Goal: Register for event/course

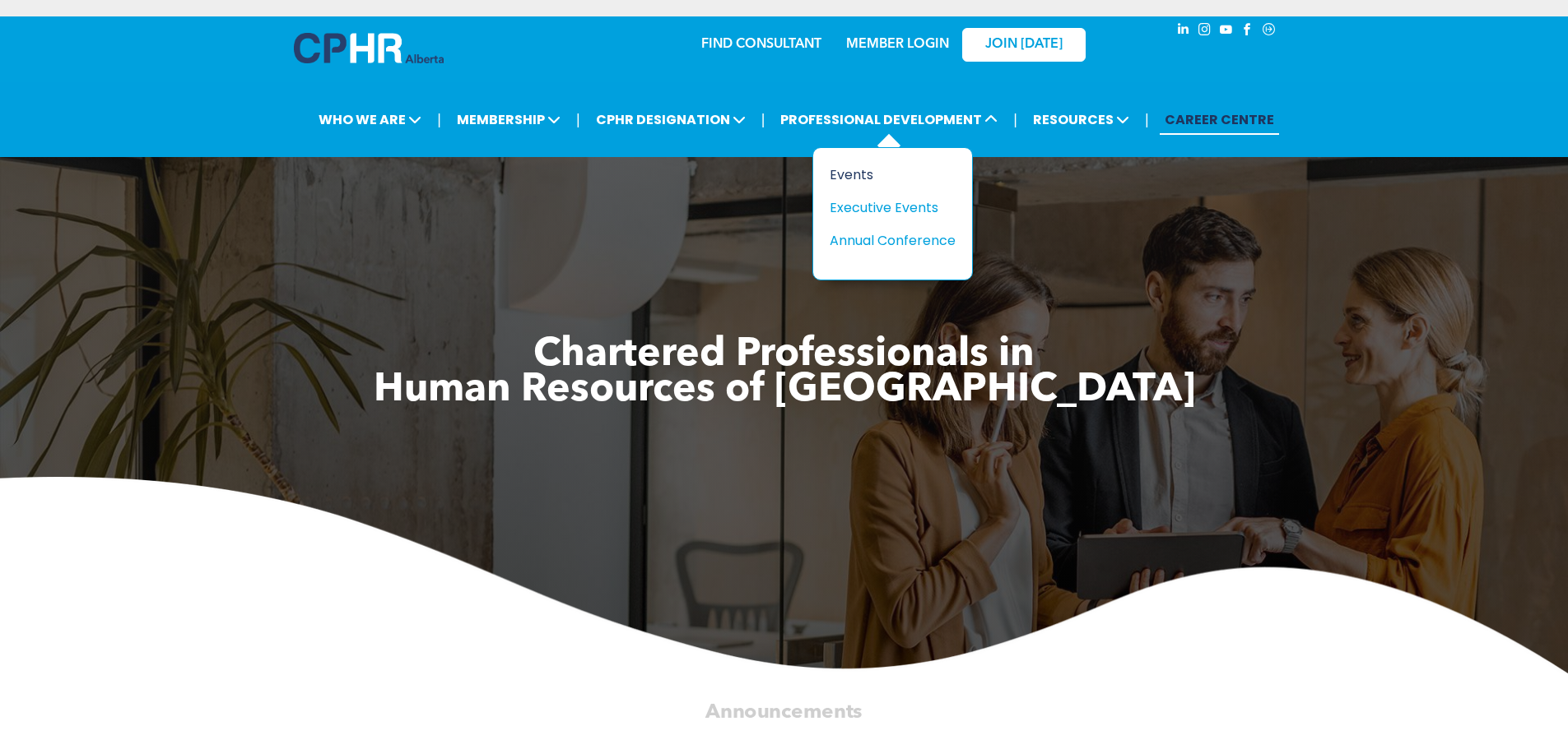
click at [854, 179] on div "Events" at bounding box center [886, 175] width 114 height 21
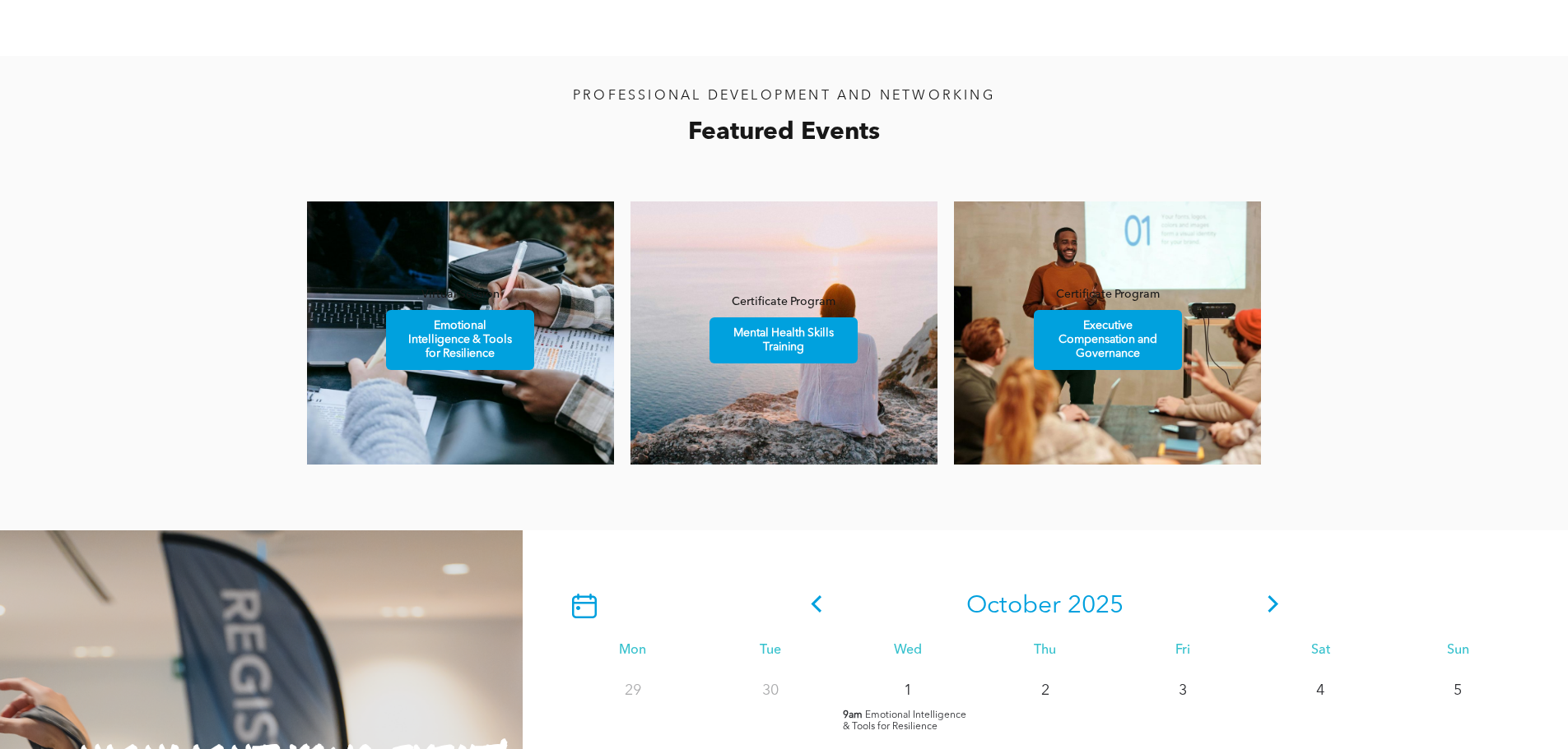
scroll to position [987, 0]
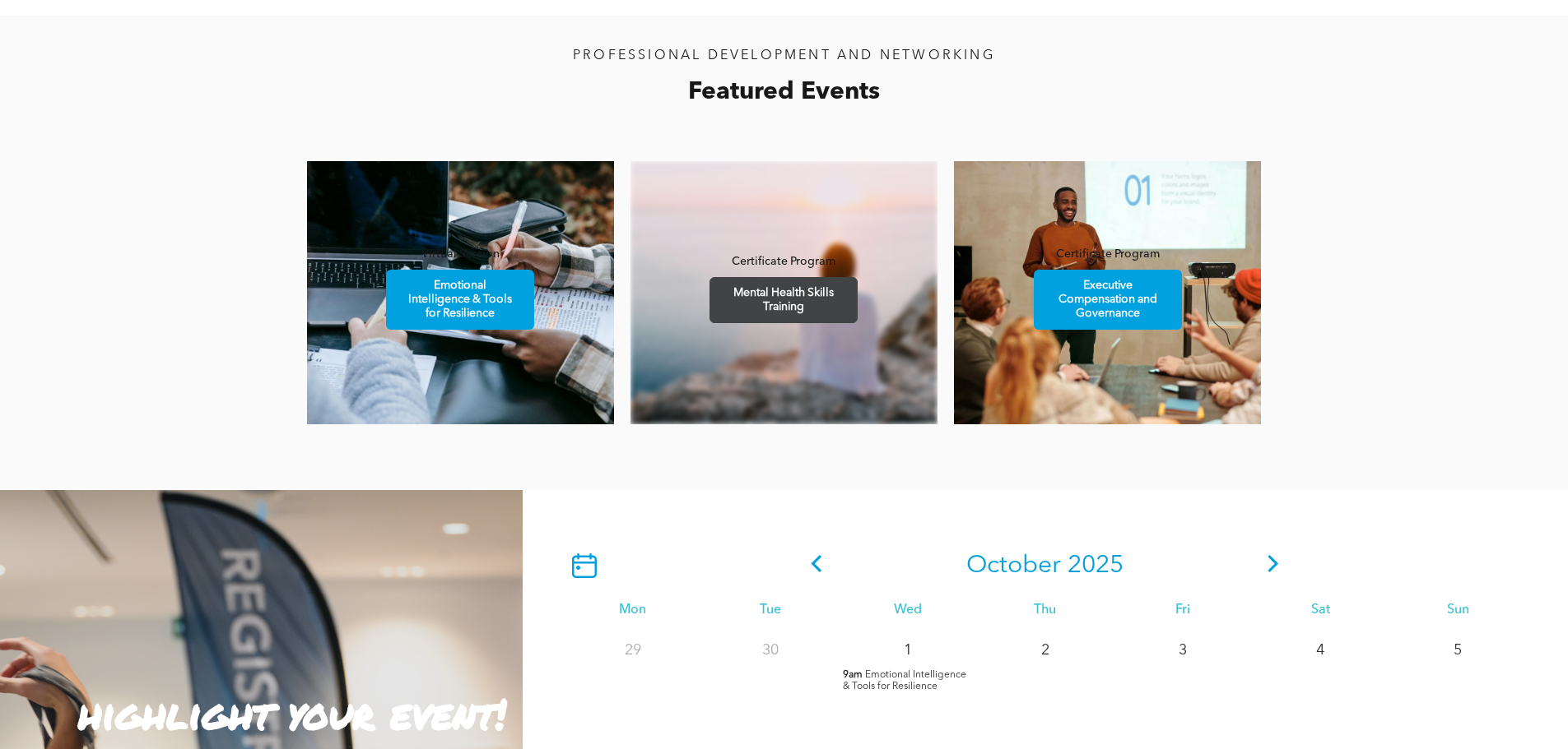
click at [813, 306] on span "Mental Health Skills Training" at bounding box center [783, 300] width 143 height 44
click at [821, 304] on span "Mental Health Skills Training" at bounding box center [783, 300] width 143 height 44
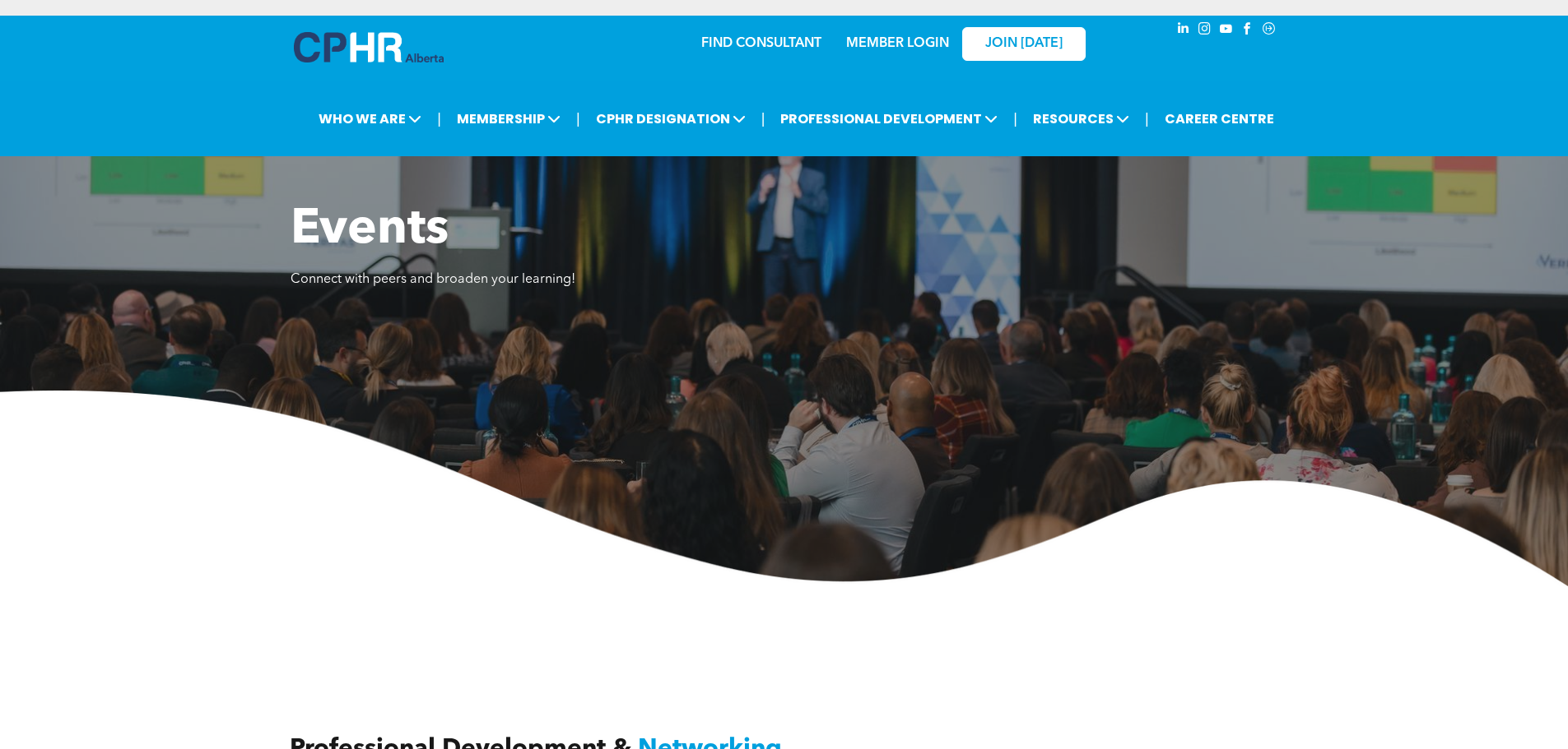
scroll to position [0, 0]
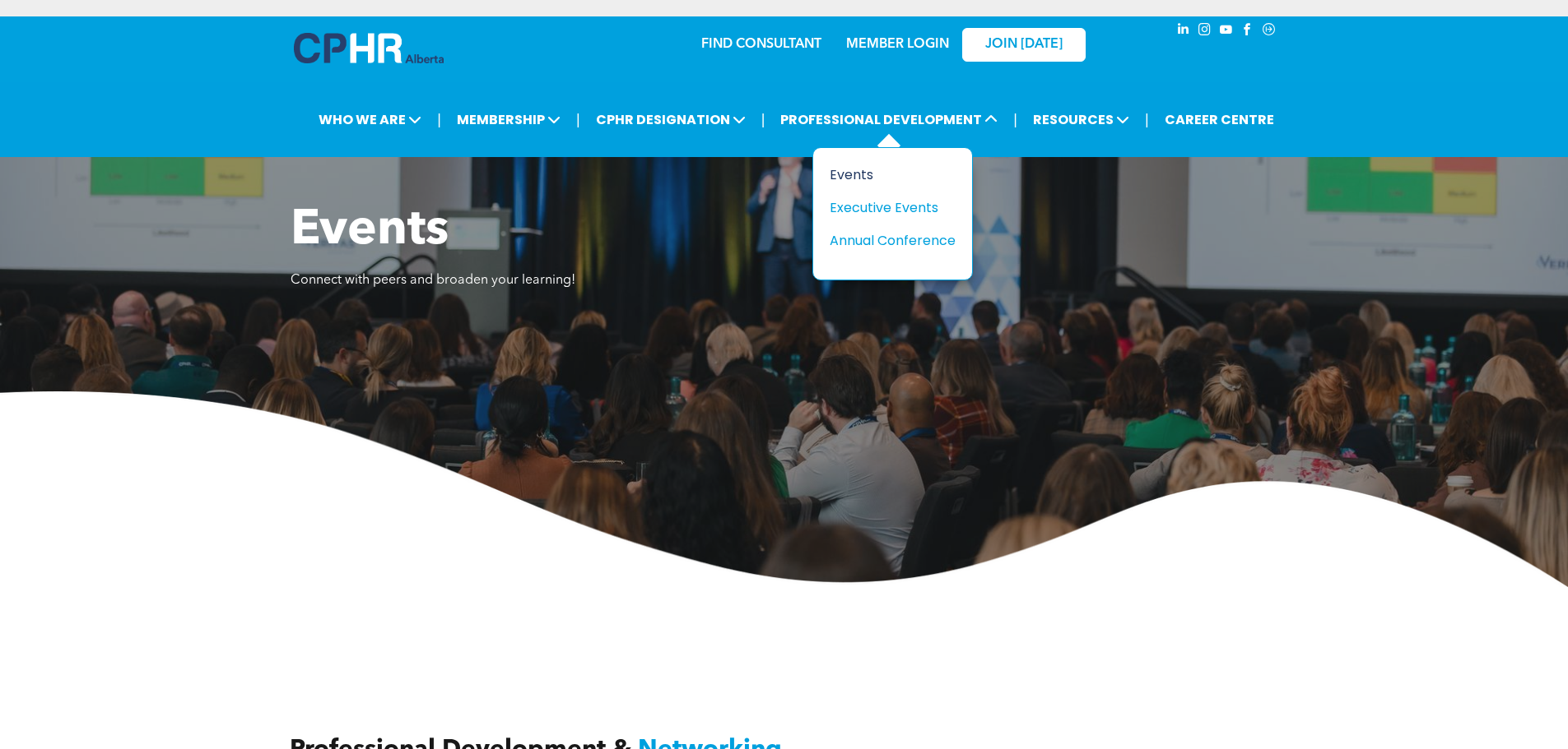
click at [846, 174] on div "Events" at bounding box center [886, 175] width 114 height 21
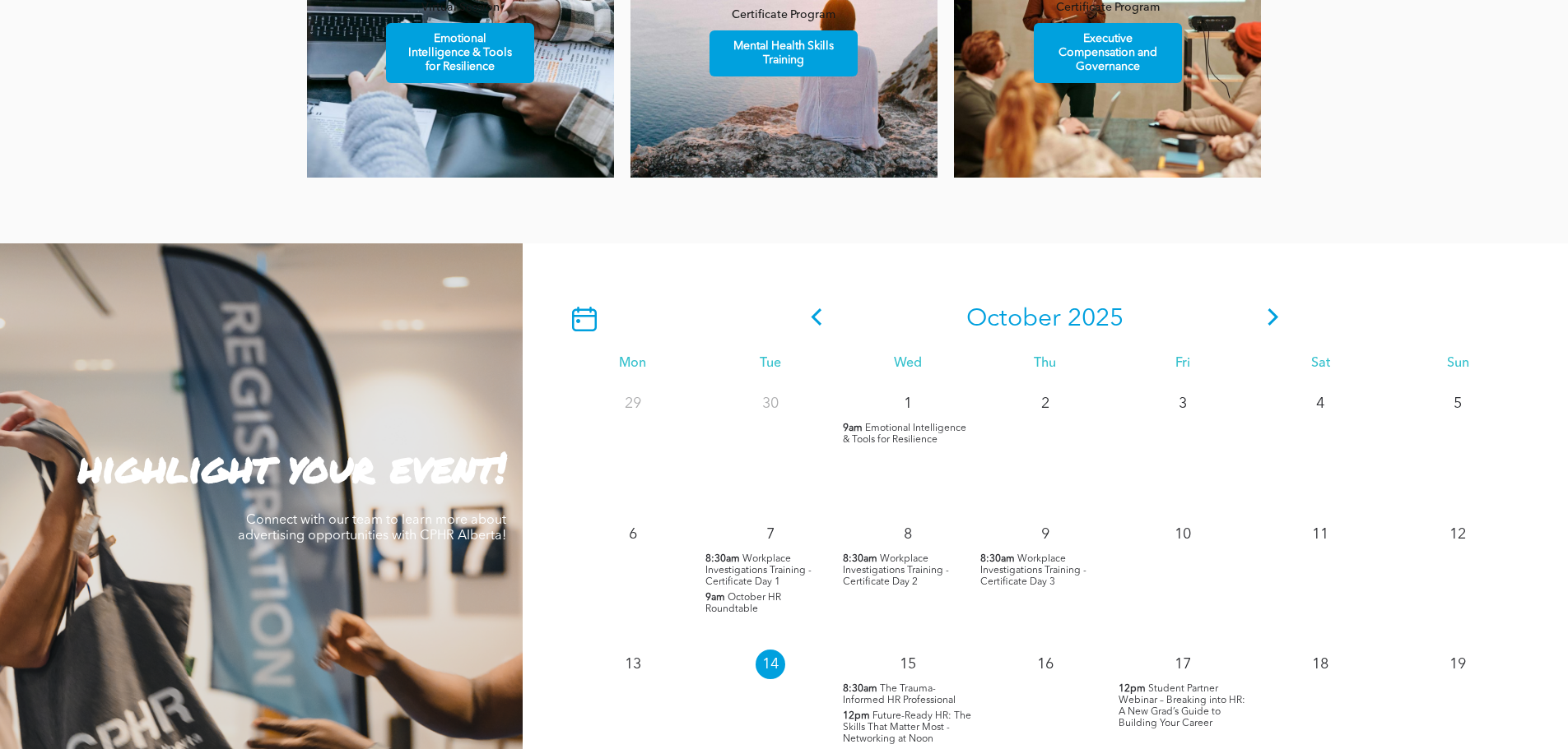
scroll to position [1480, 0]
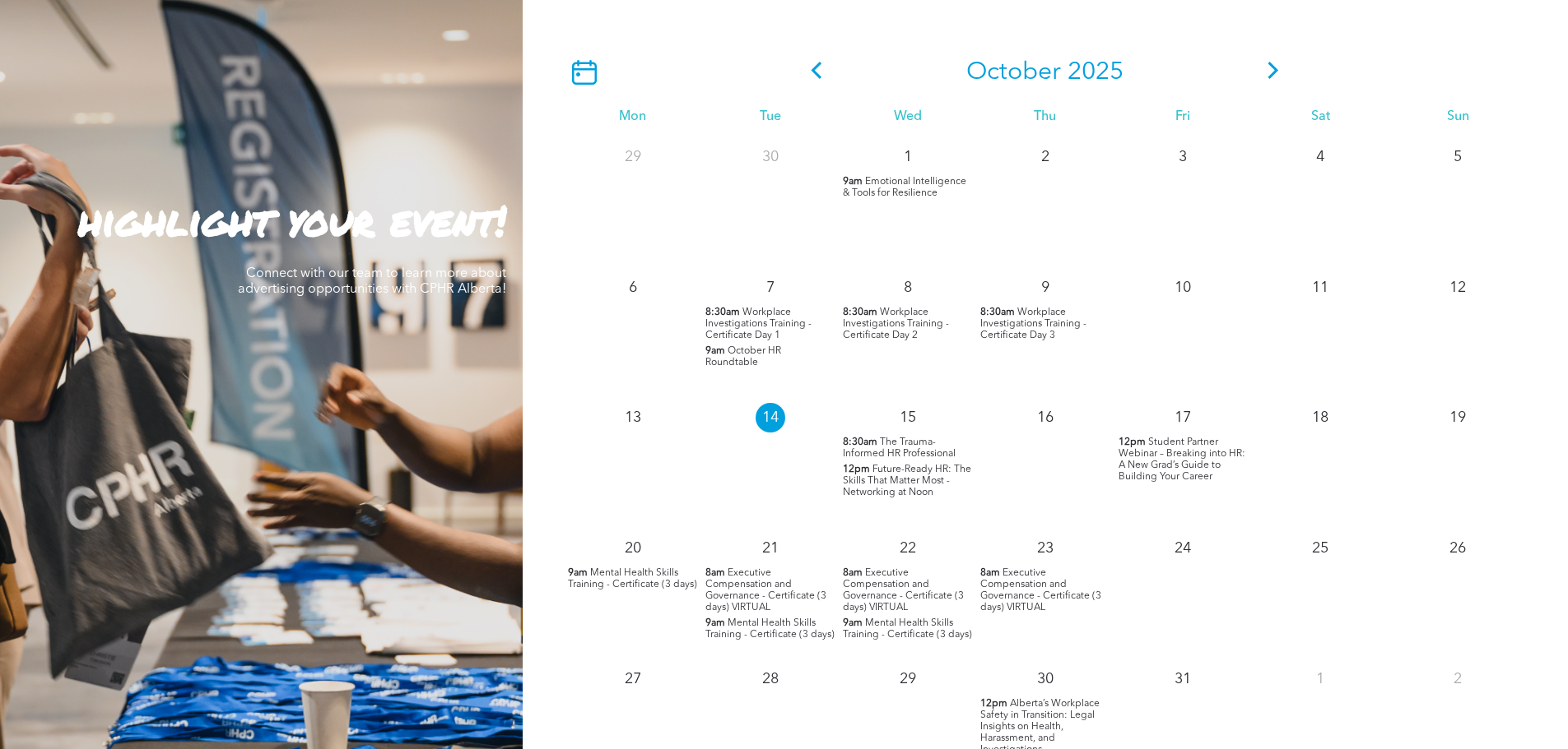
click at [915, 448] on span "The Trauma-Informed HR Professional" at bounding box center [900, 448] width 113 height 22
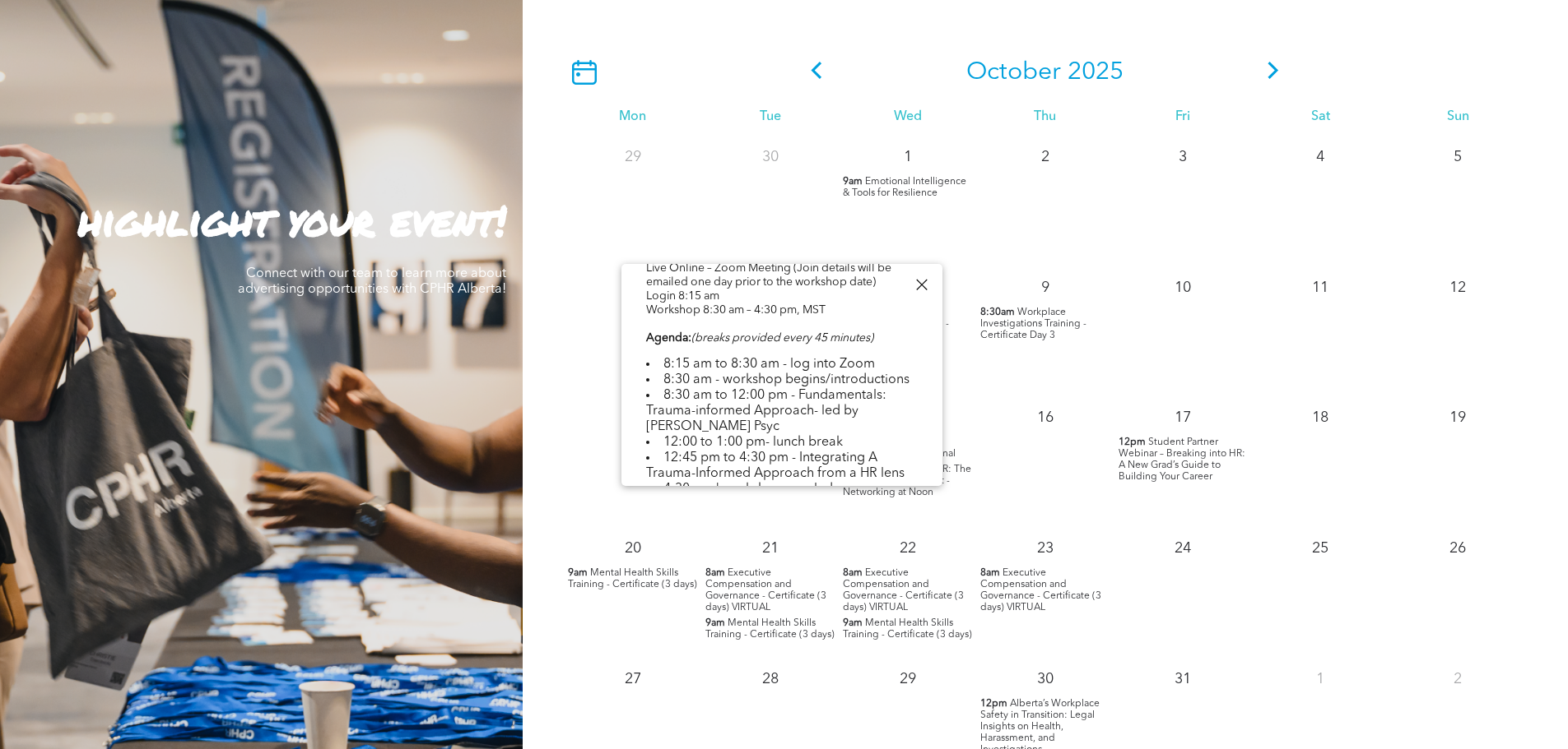
scroll to position [409, 0]
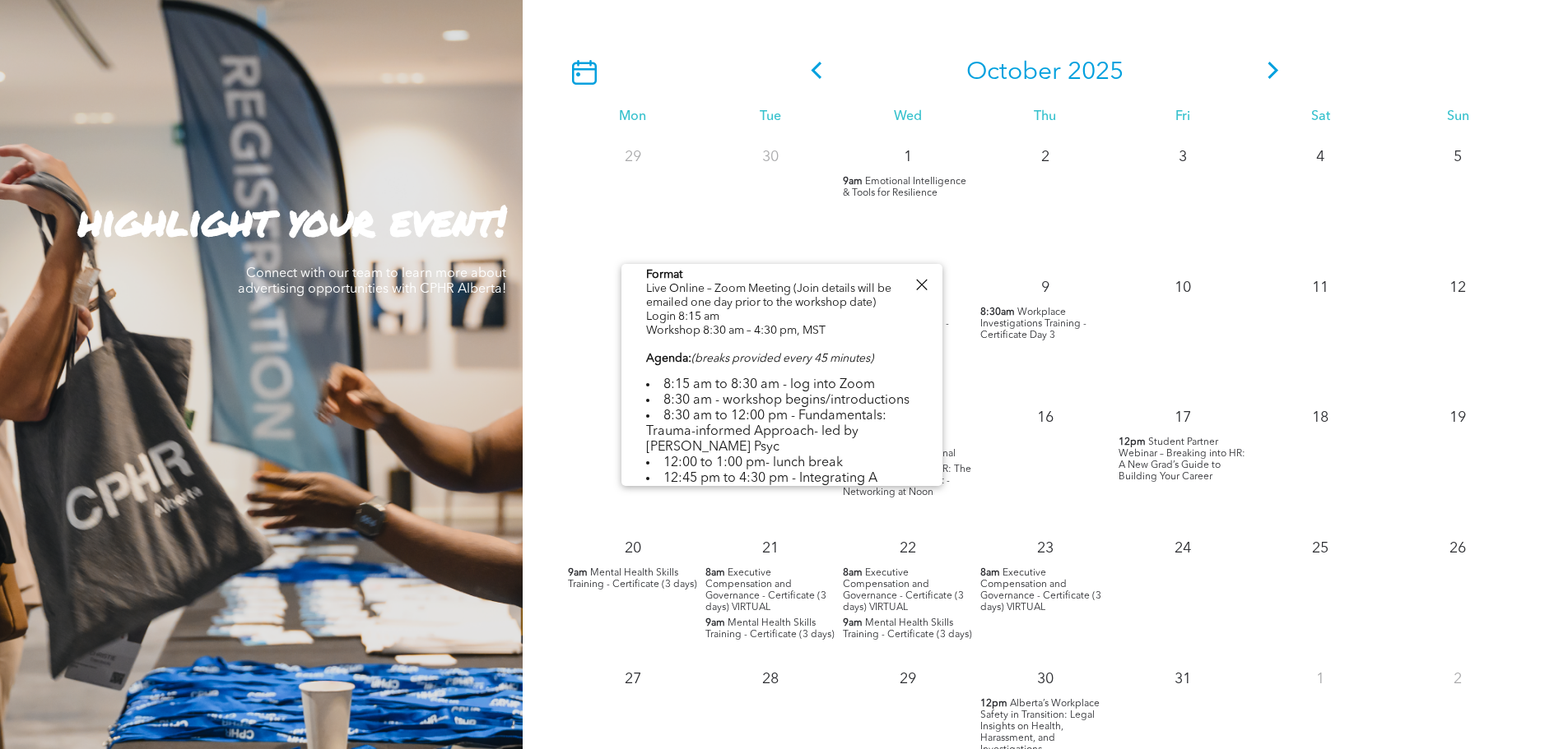
click at [1233, 381] on div "10" at bounding box center [1183, 332] width 137 height 131
click at [920, 288] on div at bounding box center [921, 285] width 23 height 23
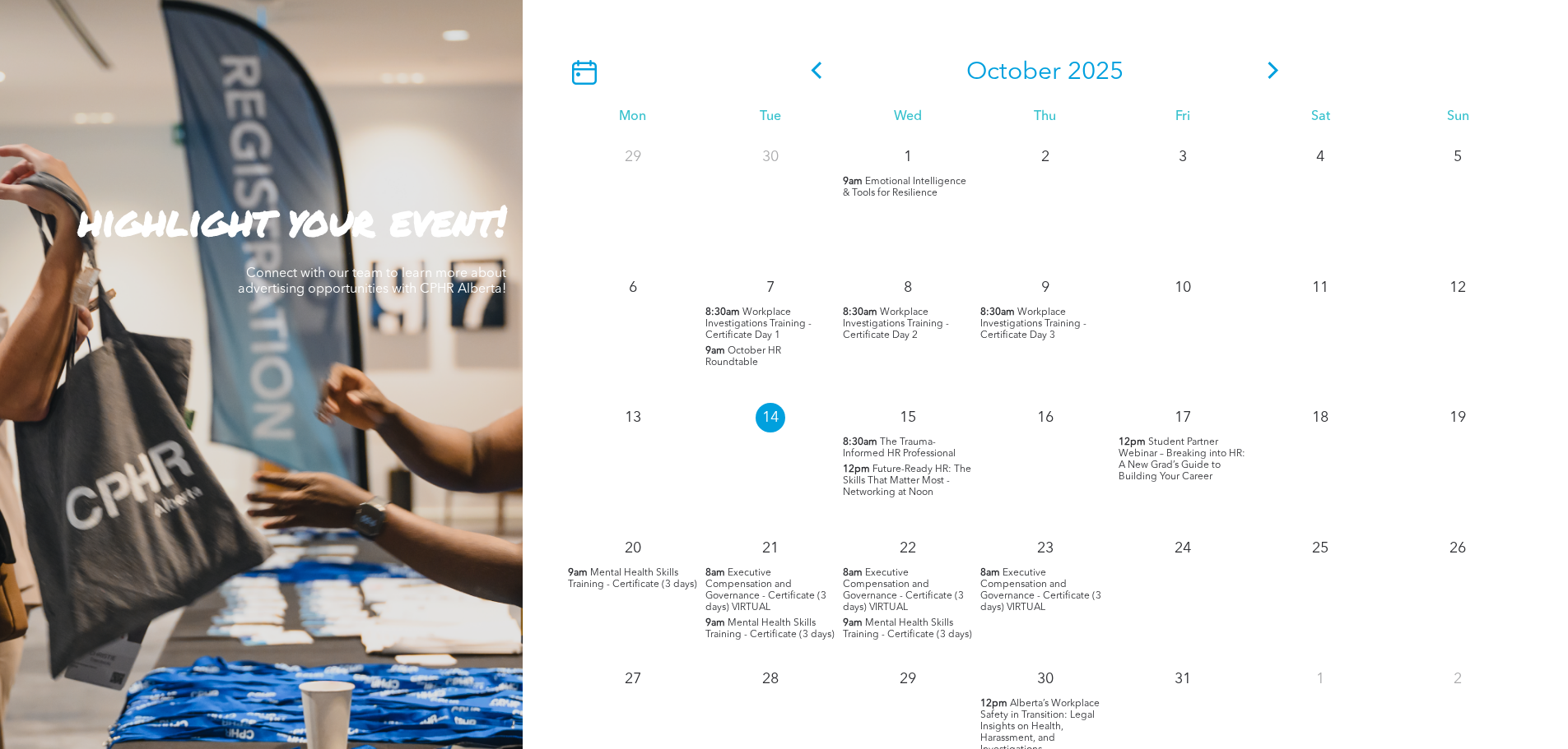
click at [911, 491] on span "Future-Ready HR: The Skills That Matter Most - Networking at Noon" at bounding box center [907, 481] width 128 height 33
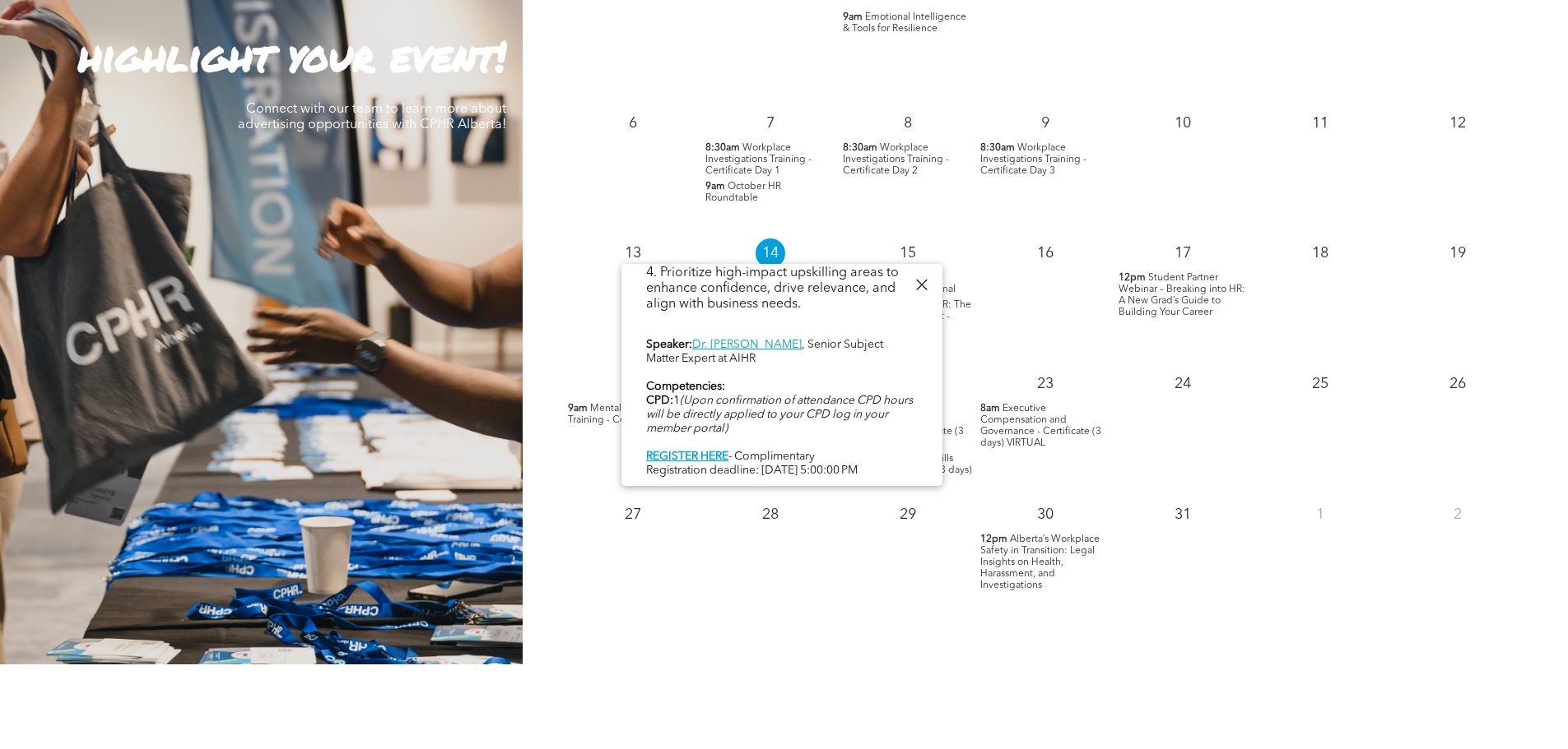
scroll to position [635, 0]
click at [701, 451] on link "REGISTER HERE" at bounding box center [686, 457] width 82 height 12
click at [917, 280] on div at bounding box center [921, 285] width 23 height 23
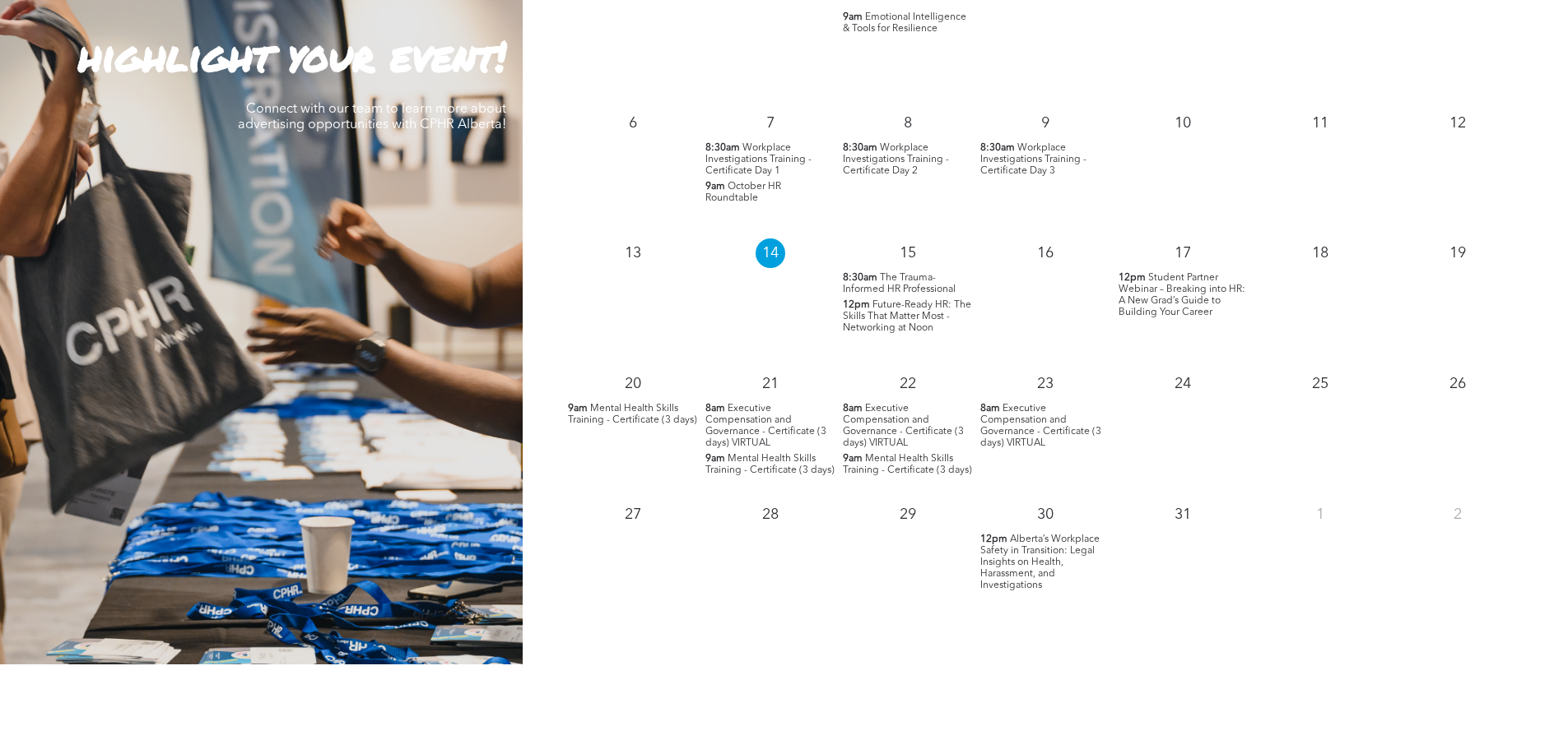
click at [1017, 560] on span "Alberta’s Workplace Safety in Transition: Legal Insights on Health, Harassment,…" at bounding box center [1040, 562] width 119 height 56
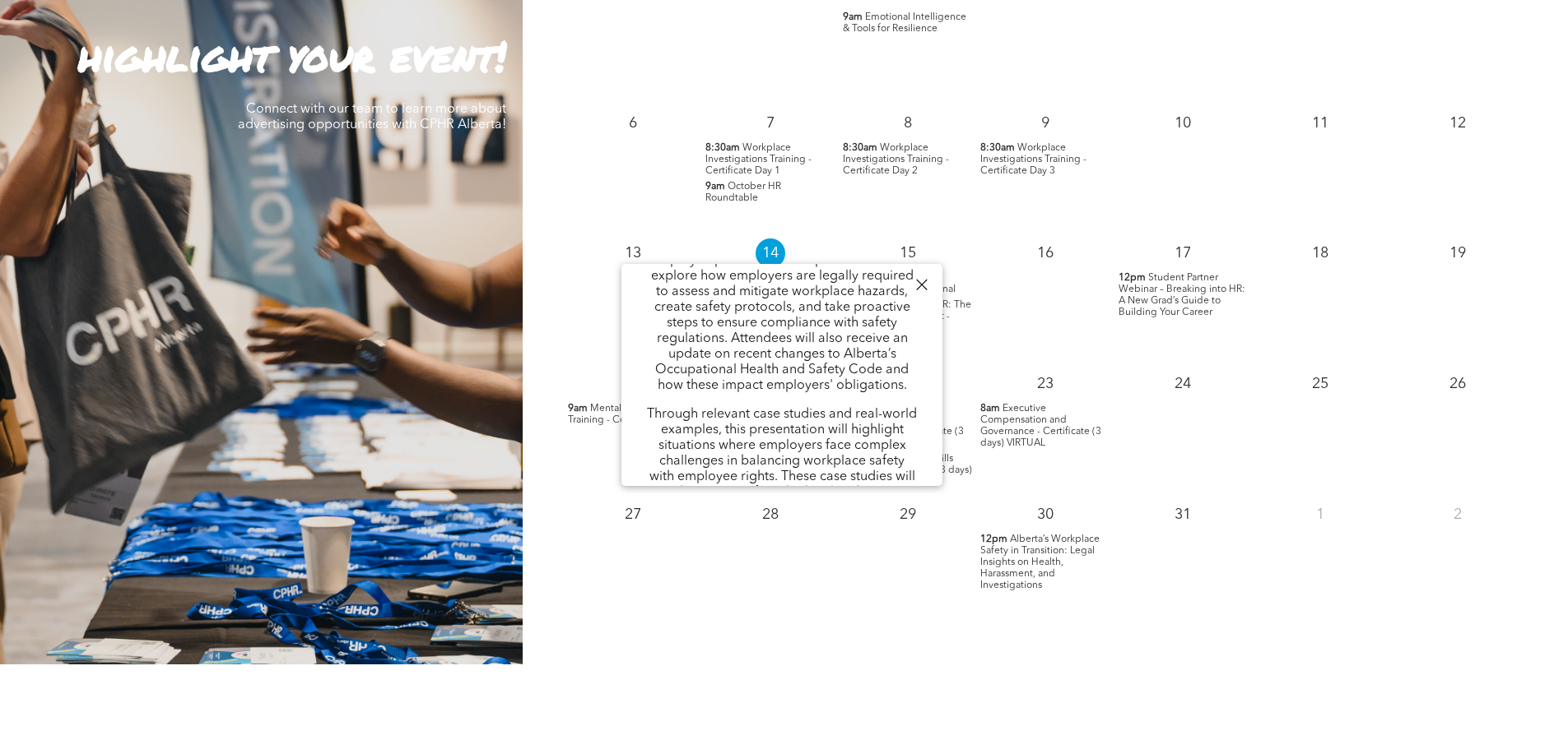
scroll to position [808, 0]
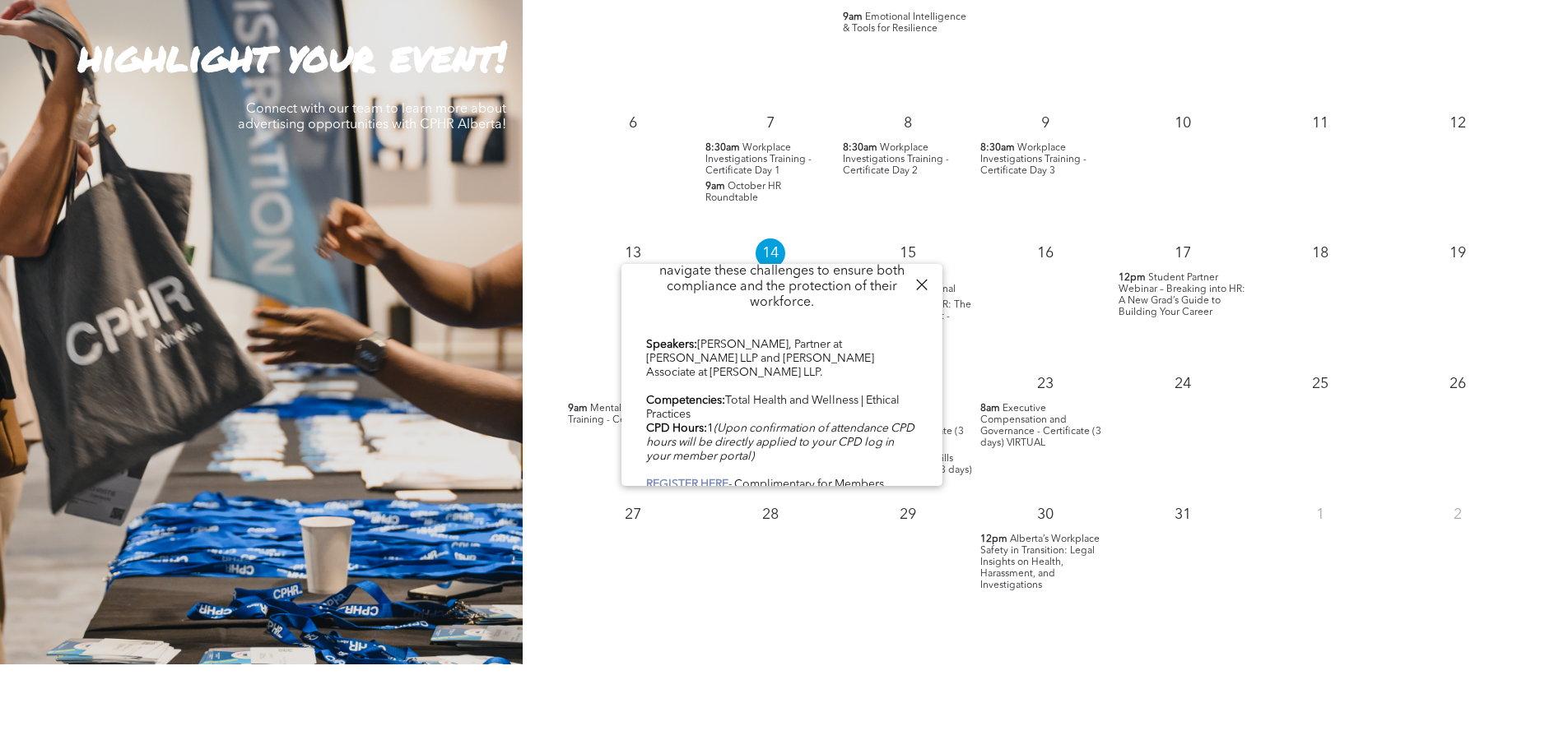
click at [684, 479] on b "REGISTER HERE" at bounding box center [686, 485] width 82 height 12
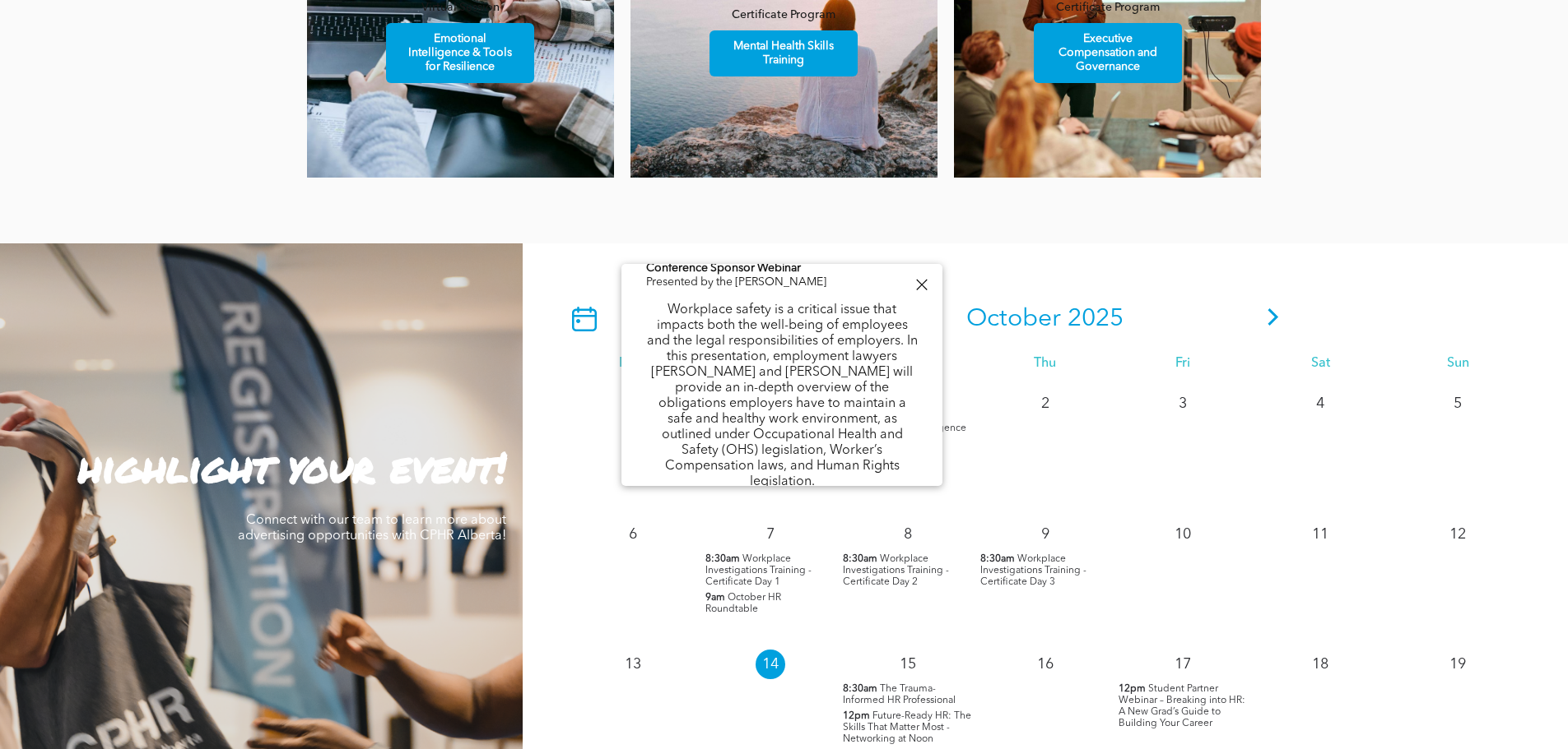
scroll to position [0, 0]
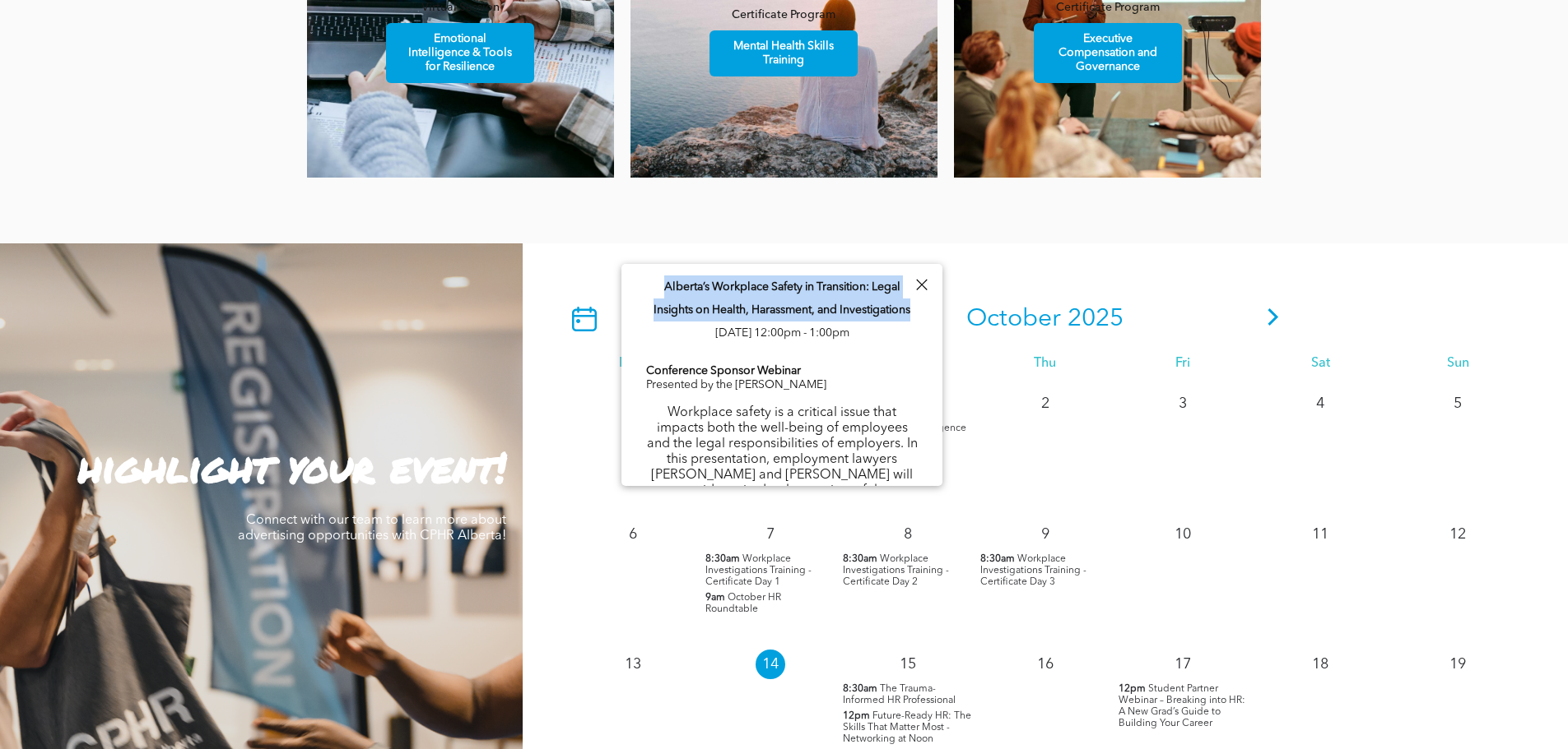
drag, startPoint x: 664, startPoint y: 285, endPoint x: 923, endPoint y: 307, distance: 259.9
copy span "Alberta’s Workplace Safety in Transition: Legal Insights on Health, Harassment,…"
drag, startPoint x: 922, startPoint y: 289, endPoint x: 980, endPoint y: 271, distance: 60.7
click at [922, 289] on div at bounding box center [921, 285] width 23 height 23
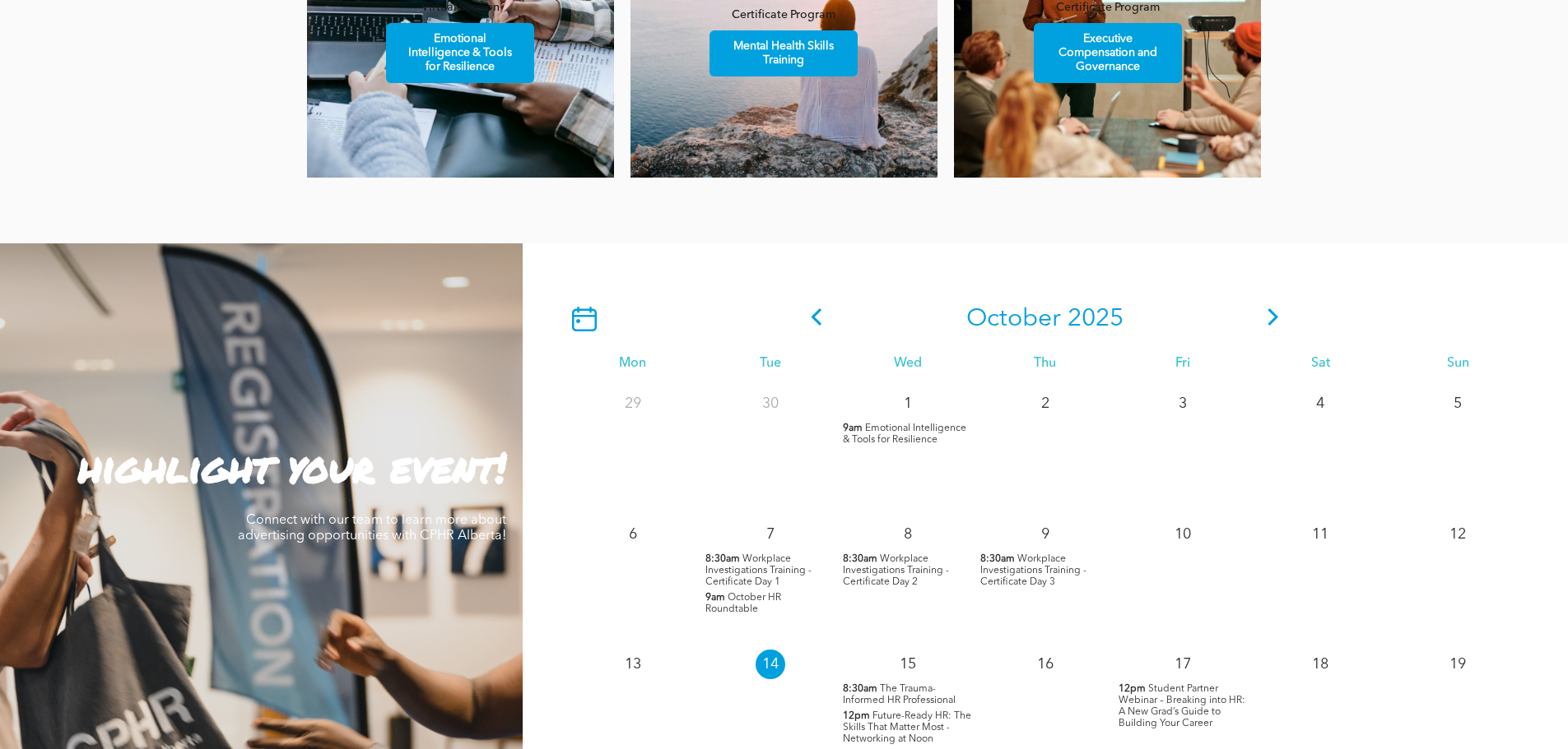
click at [1021, 264] on div "[DATE] Mon Tue Wed Thu Fri Sat Sun 29 30 1 9am Emotional Intelligence & Tools f…" at bounding box center [1045, 660] width 1046 height 833
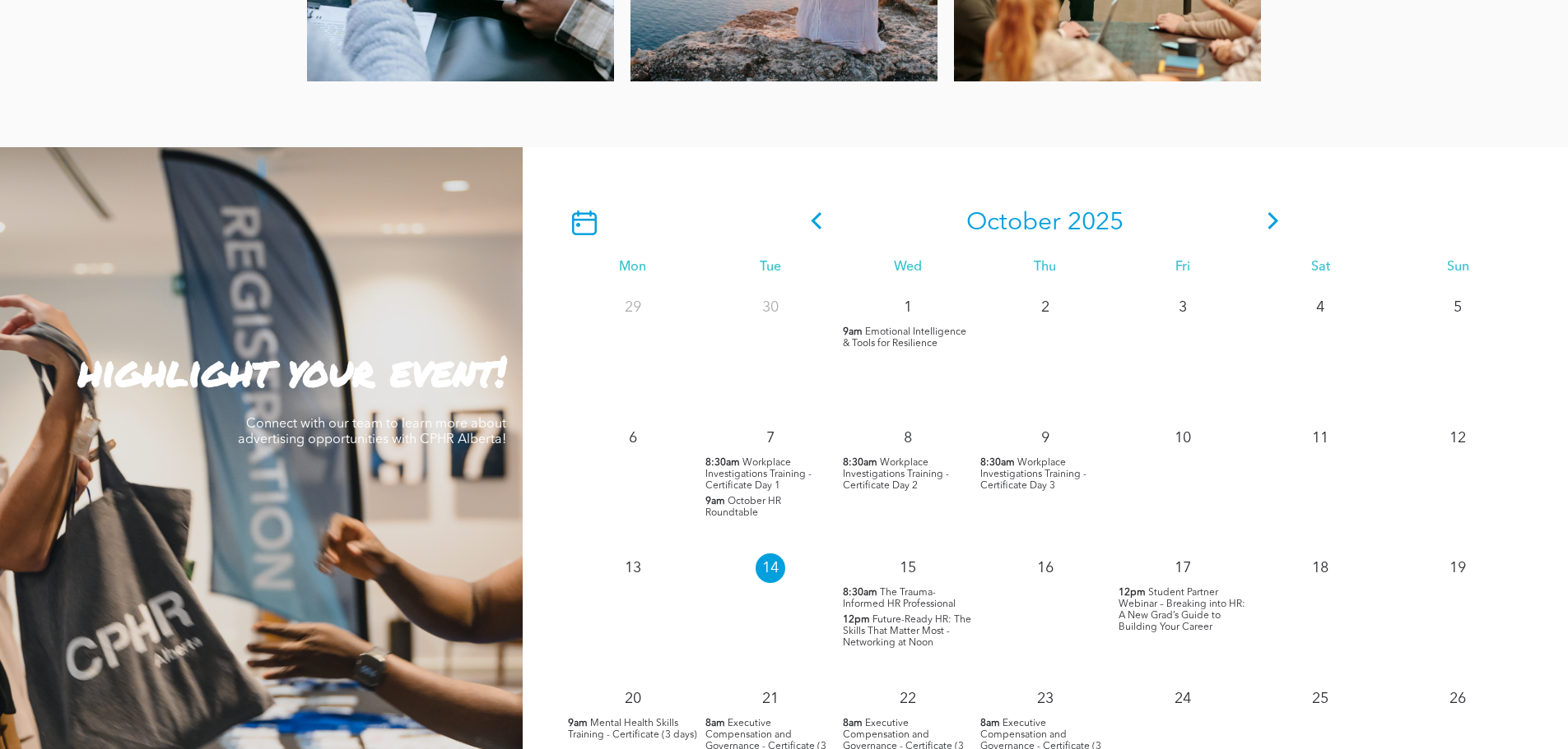
scroll to position [1316, 0]
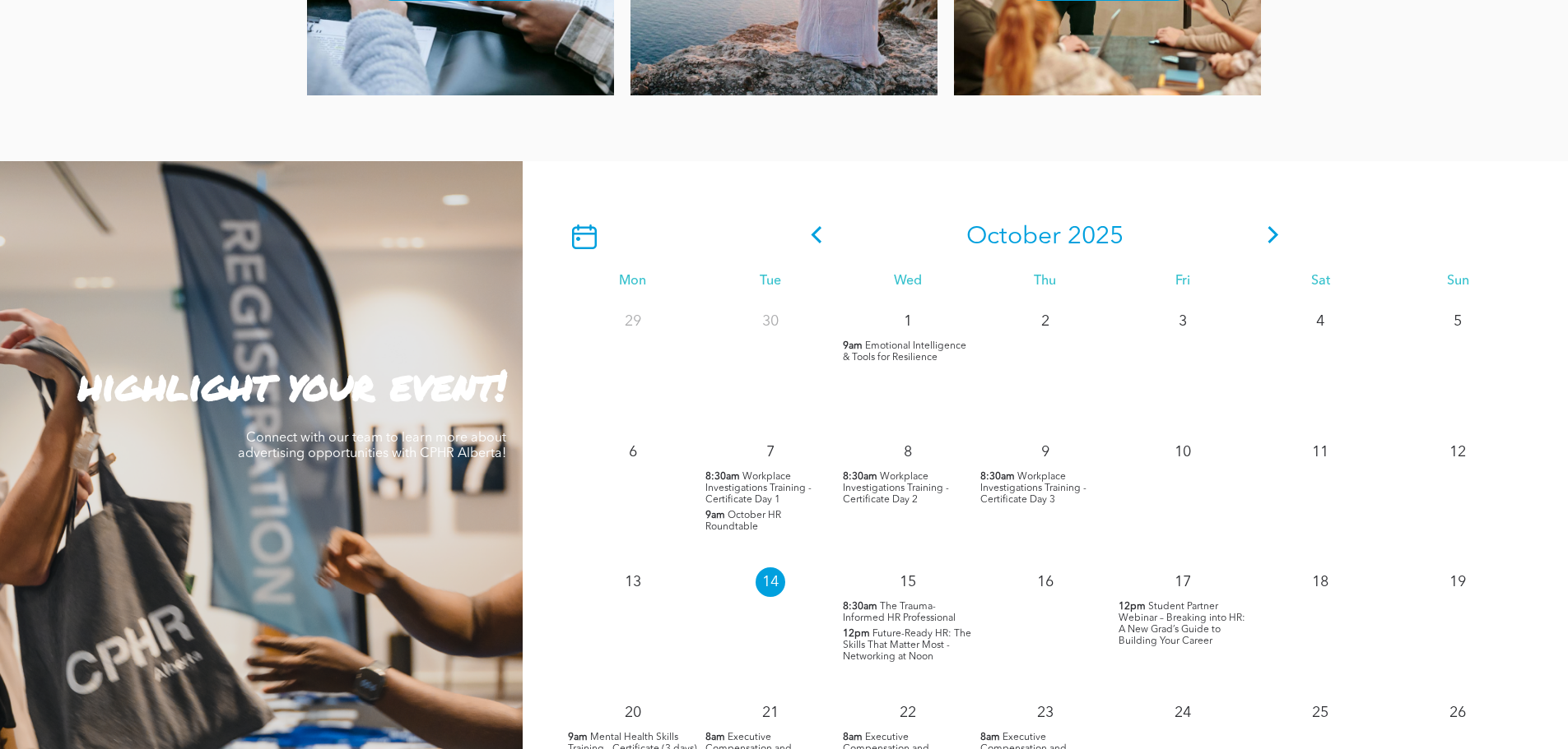
click at [1276, 237] on icon at bounding box center [1273, 235] width 11 height 18
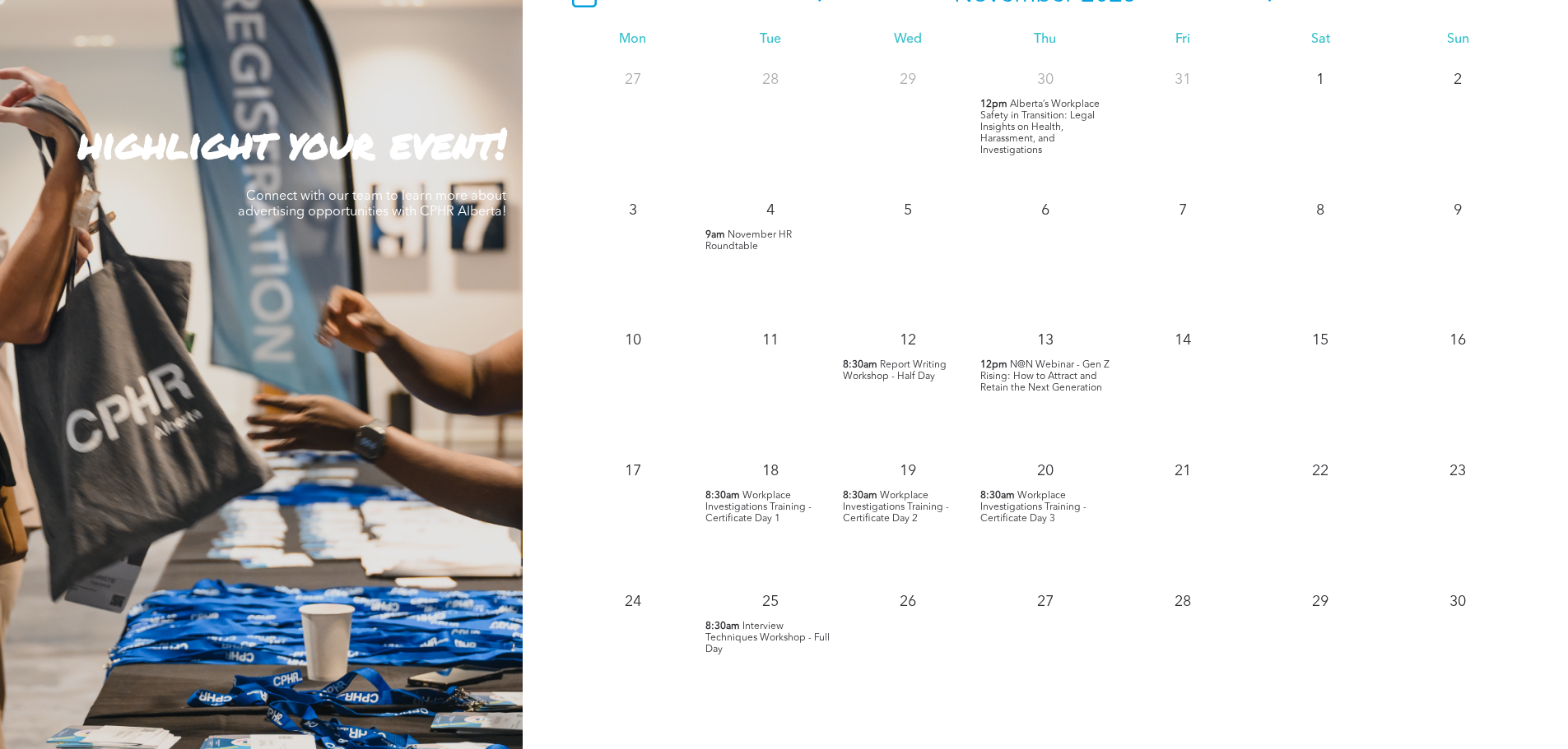
scroll to position [1563, 0]
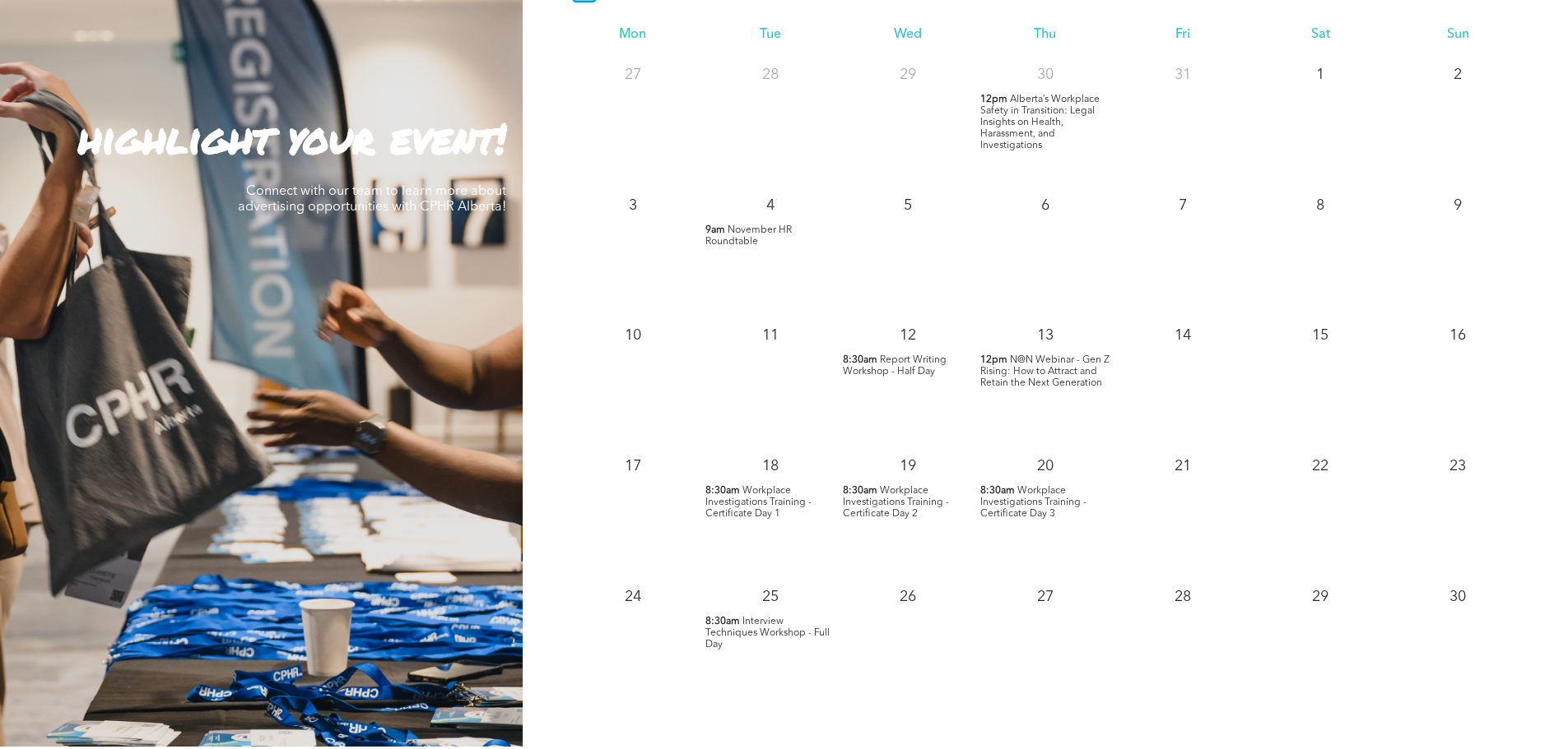
click at [1049, 382] on span "N@N Webinar - Gen Z Rising: How to Attract and Retain the Next Generation" at bounding box center [1045, 371] width 129 height 33
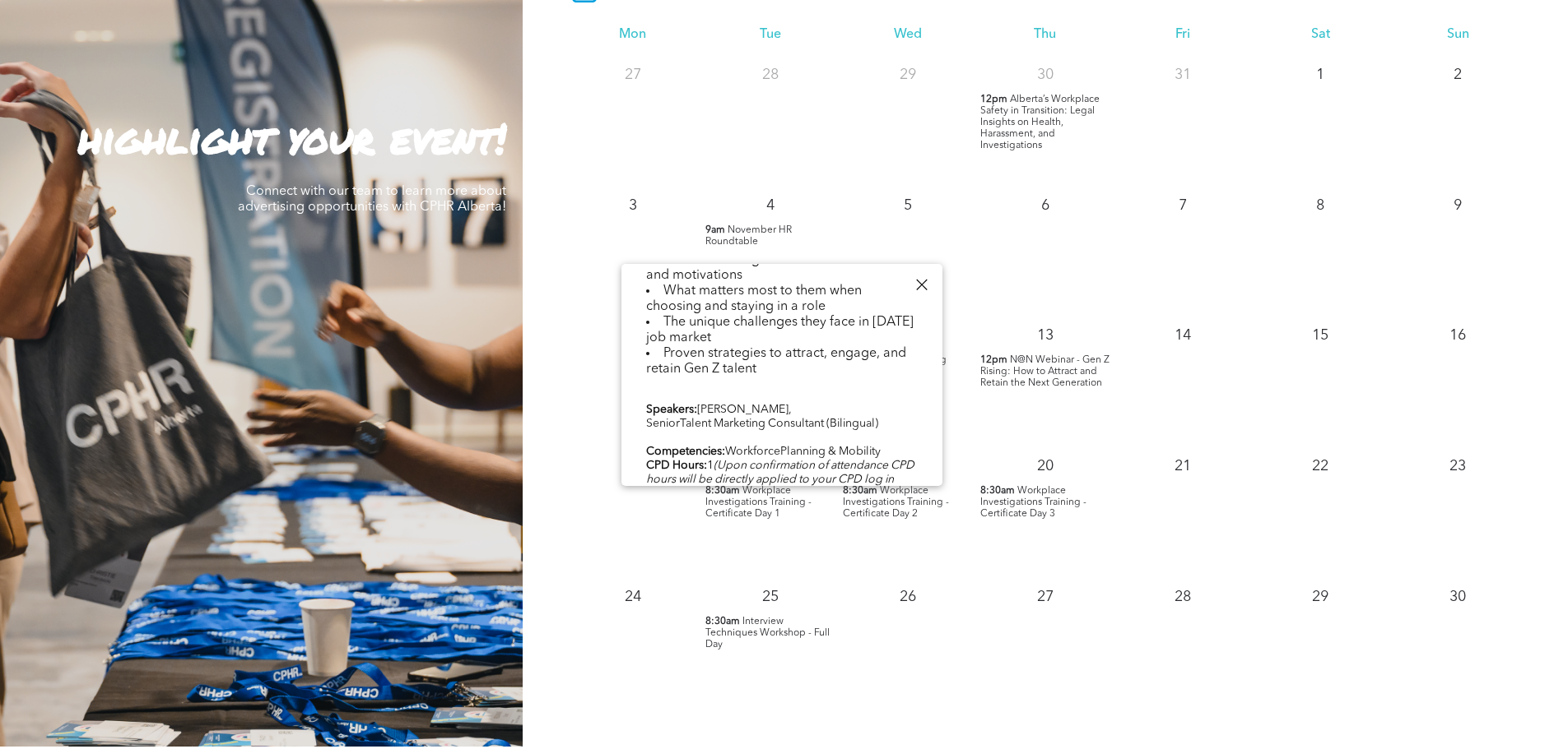
scroll to position [571, 0]
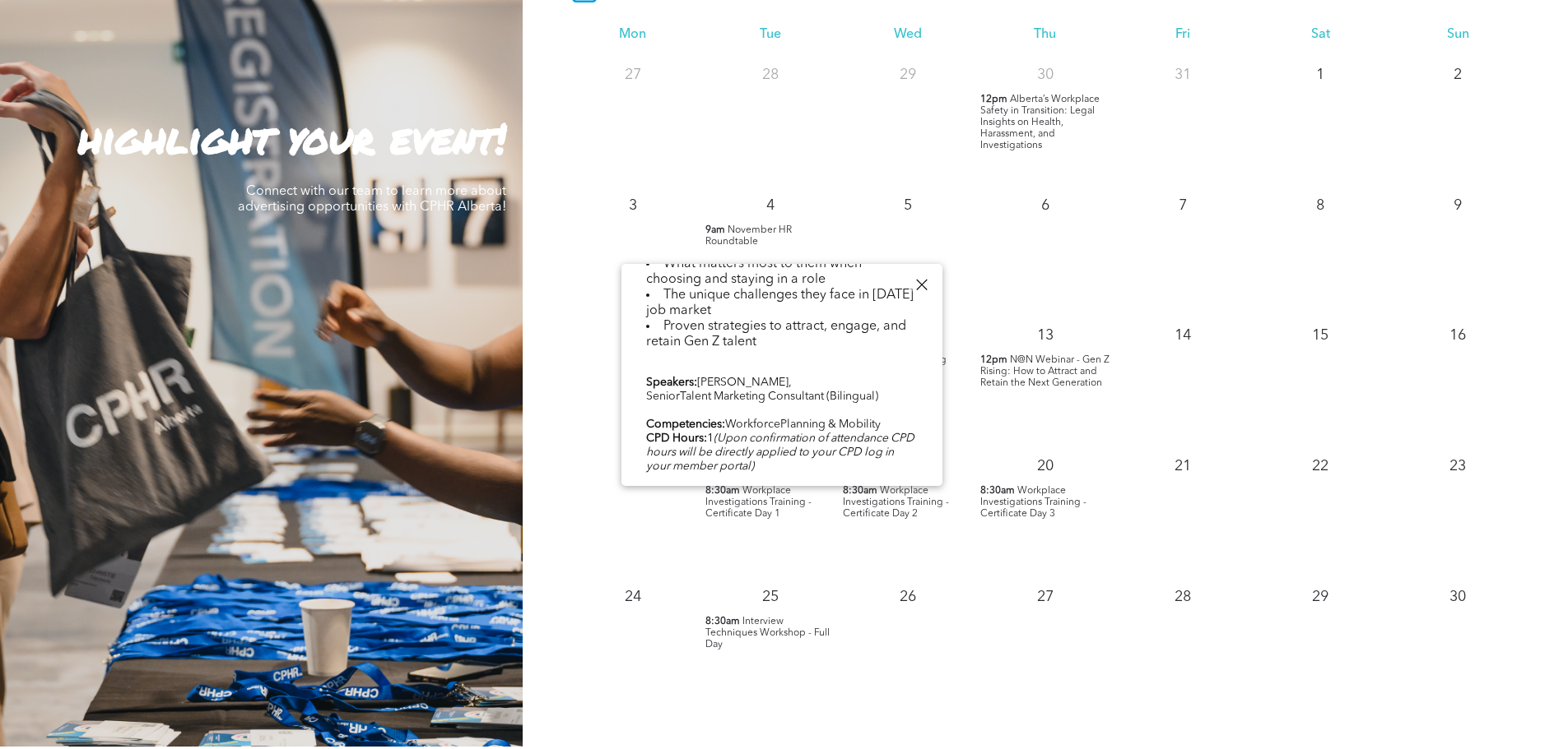
click at [686, 488] on link "REGISTER HERE" at bounding box center [686, 494] width 82 height 12
